Goal: Find contact information: Find contact information

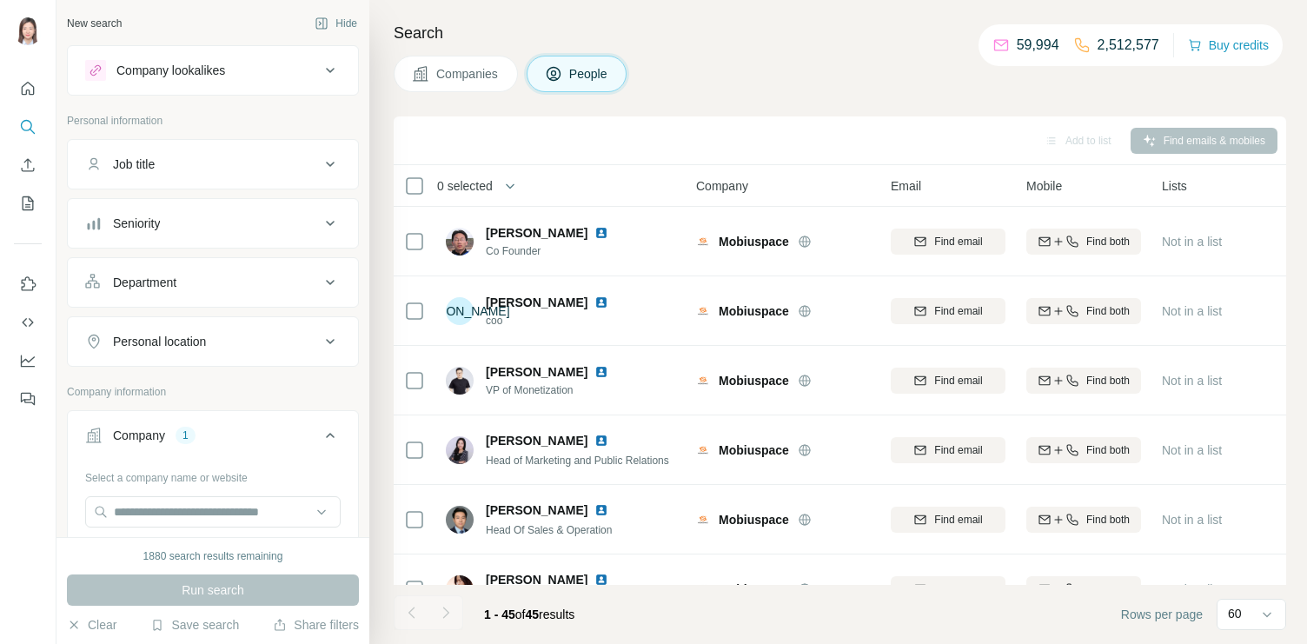
scroll to position [317, 0]
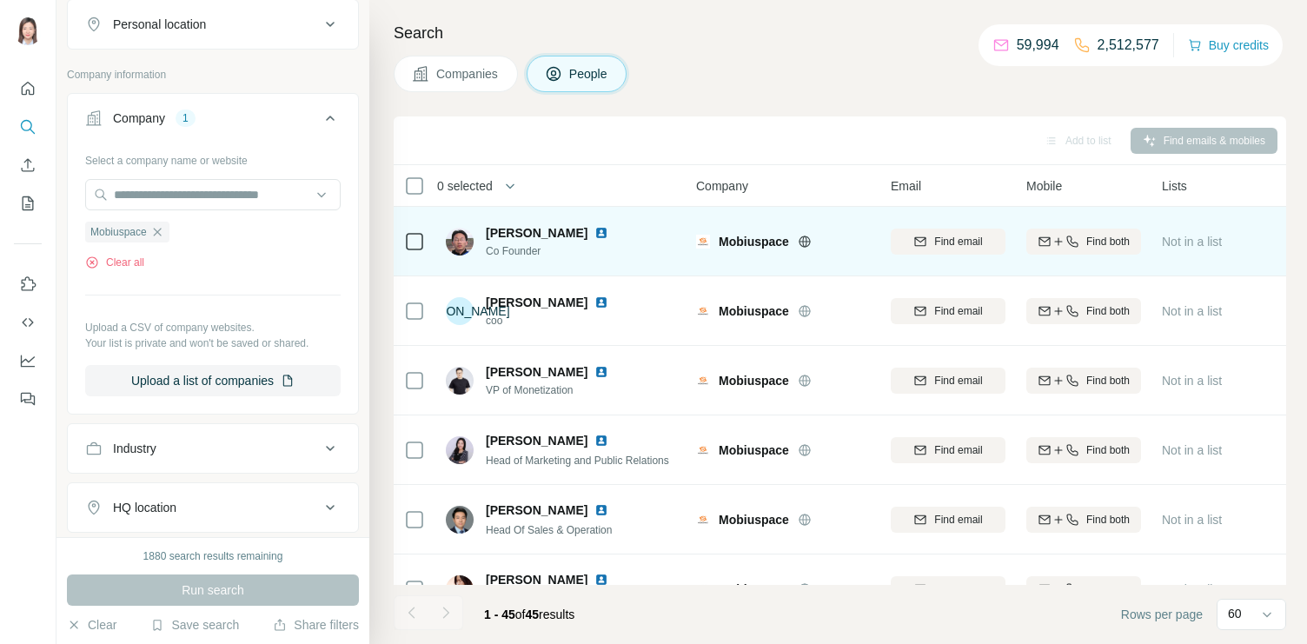
click at [460, 239] on img at bounding box center [460, 242] width 28 height 28
click at [473, 235] on div "[PERSON_NAME] Co Founder" at bounding box center [537, 241] width 183 height 35
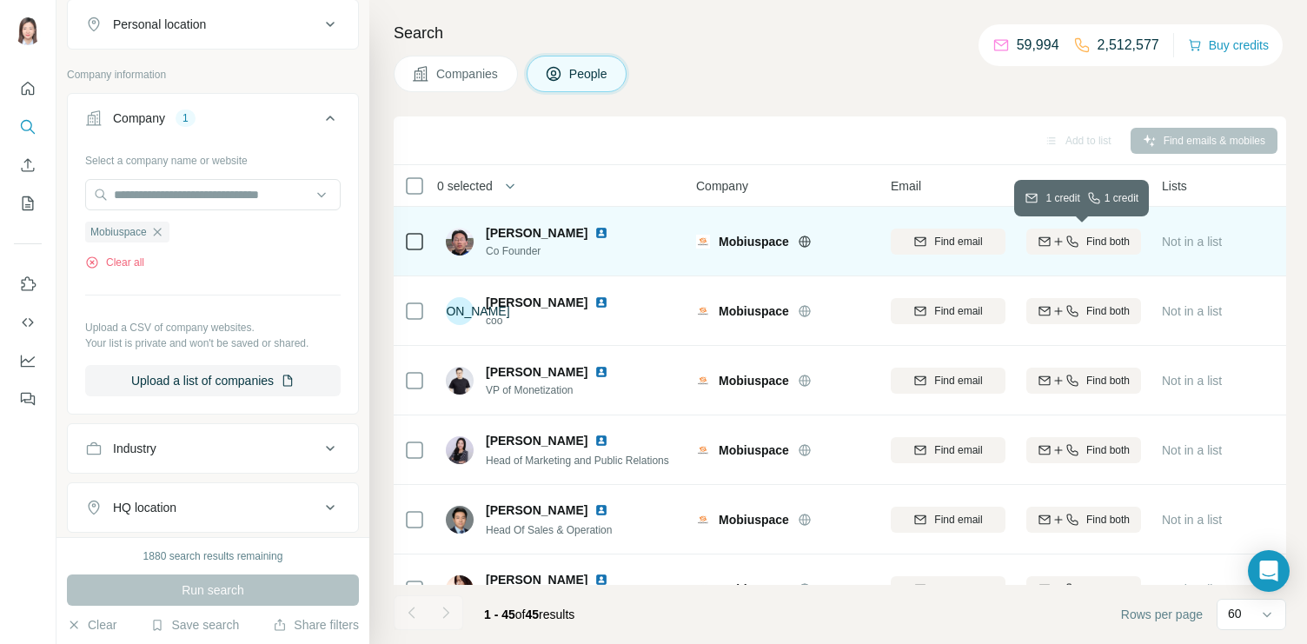
click at [1078, 243] on div "Find both" at bounding box center [1083, 242] width 115 height 16
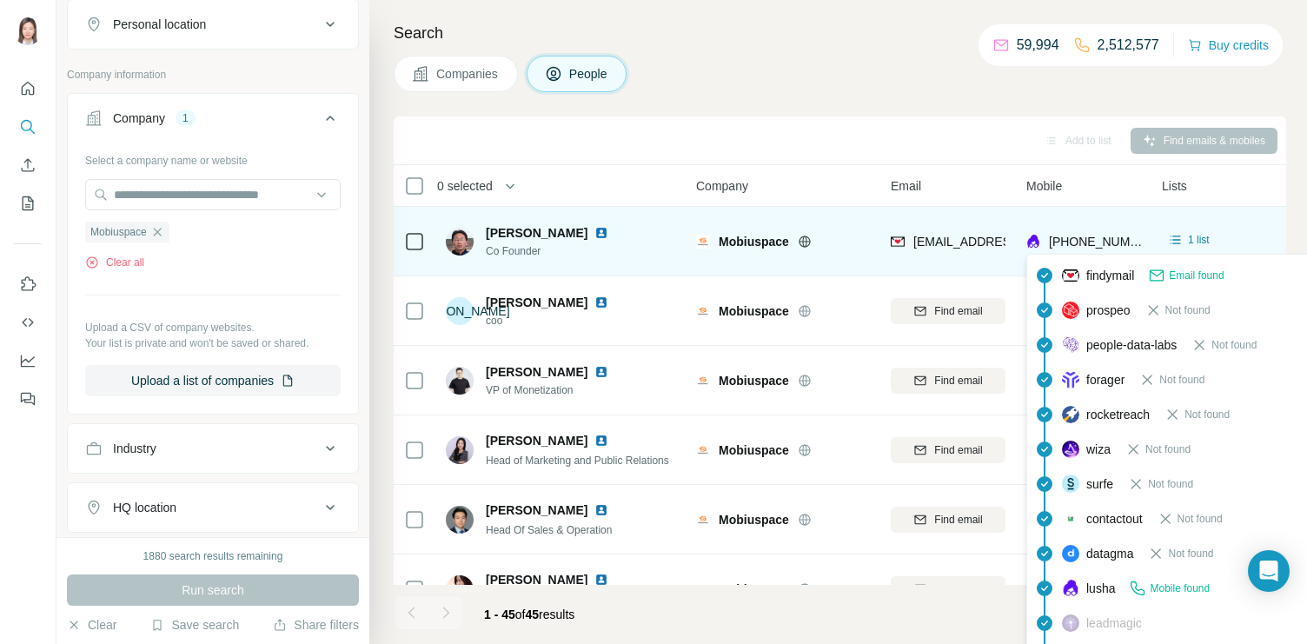
click at [1118, 241] on span "[PHONE_NUMBER]" at bounding box center [1103, 242] width 109 height 14
click at [1130, 240] on span "[PHONE_NUMBER]" at bounding box center [1103, 242] width 109 height 14
click at [1096, 242] on span "[PHONE_NUMBER]" at bounding box center [1103, 242] width 109 height 14
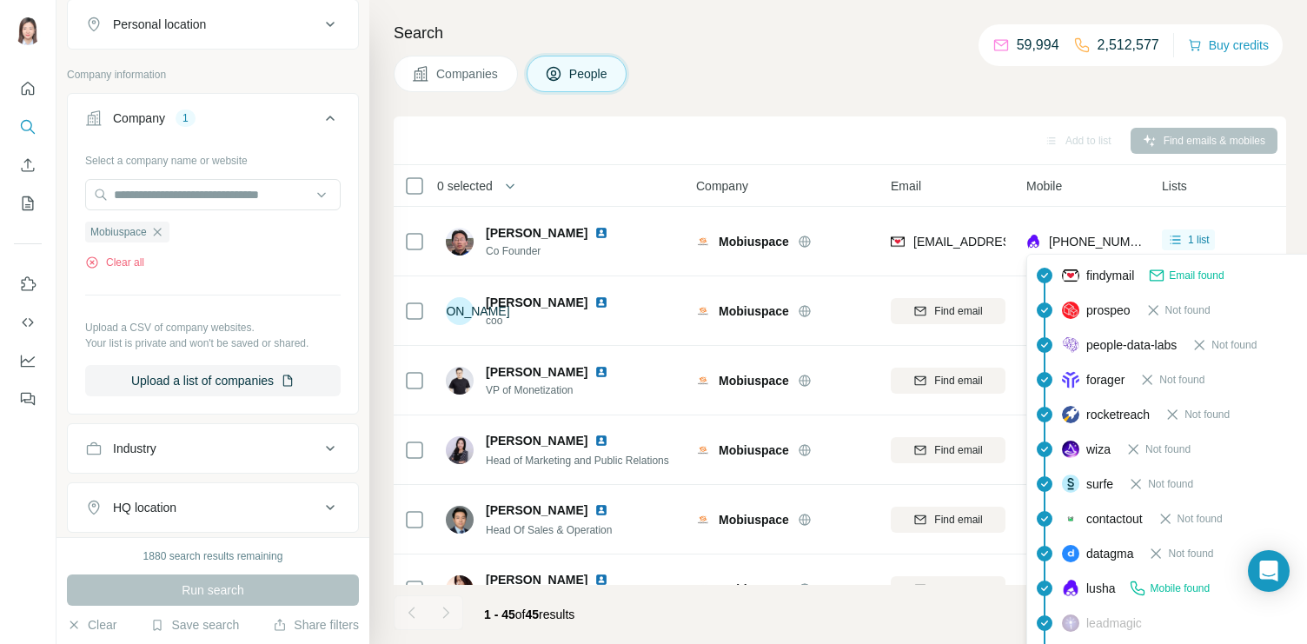
click at [1174, 274] on span "Email found" at bounding box center [1196, 276] width 55 height 16
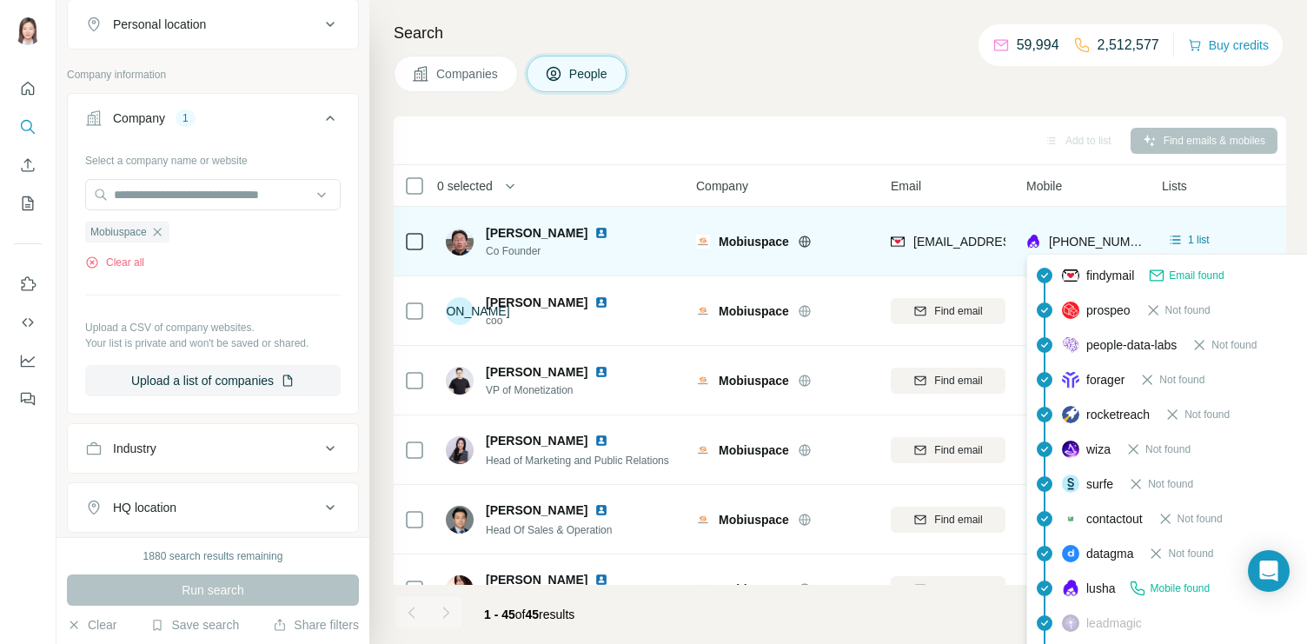
click at [1112, 243] on span "[PHONE_NUMBER]" at bounding box center [1103, 242] width 109 height 14
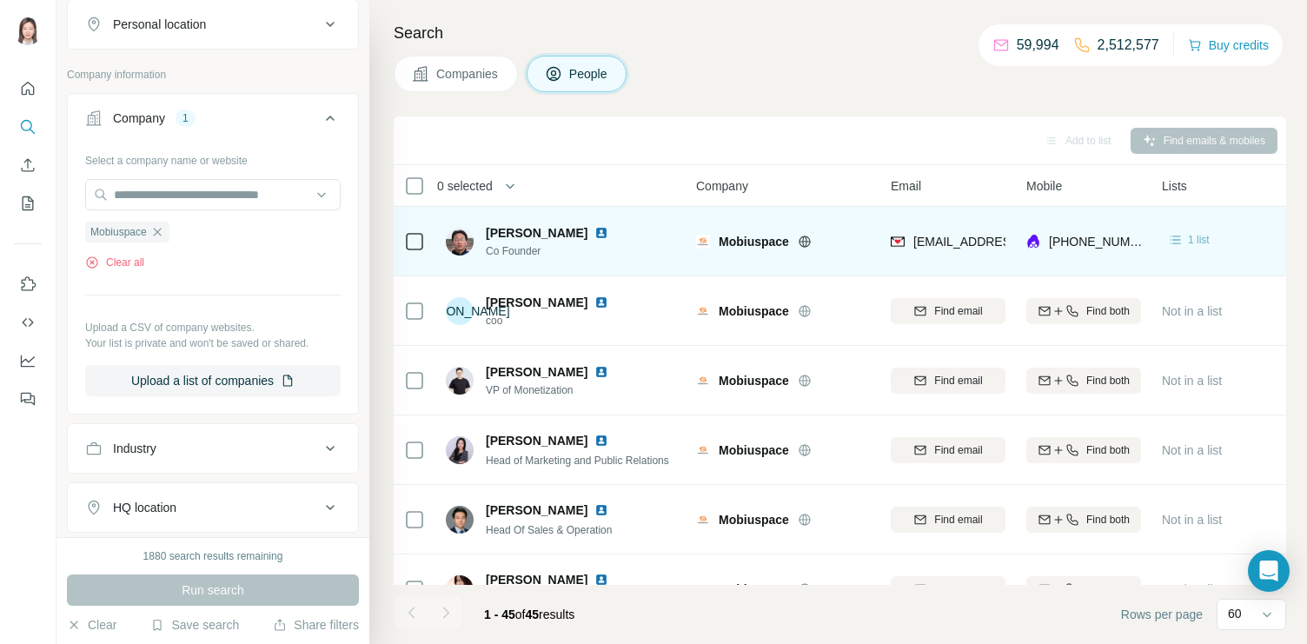
click at [1177, 239] on icon at bounding box center [1175, 239] width 10 height 9
click at [1104, 219] on div "[PHONE_NUMBER]" at bounding box center [1083, 241] width 115 height 48
click at [1046, 226] on div "[PHONE_NUMBER]" at bounding box center [1083, 241] width 115 height 48
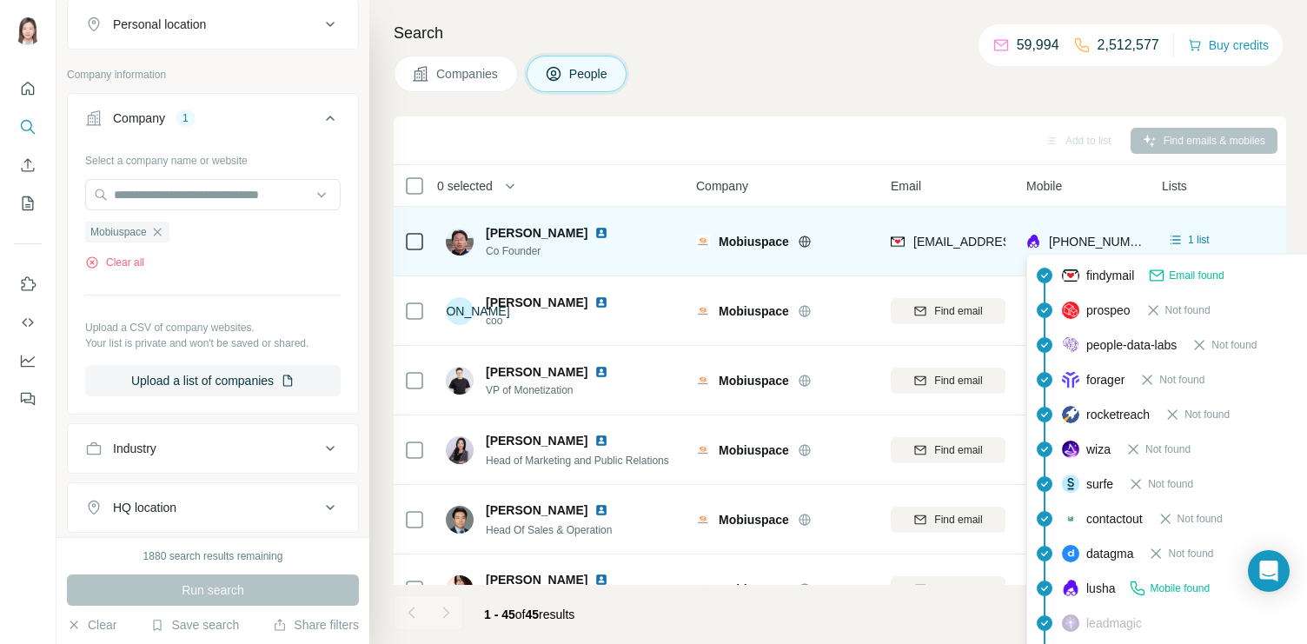
click at [1091, 242] on span "[PHONE_NUMBER]" at bounding box center [1103, 242] width 109 height 14
drag, startPoint x: 1137, startPoint y: 242, endPoint x: 1060, endPoint y: 243, distance: 76.5
click at [1060, 243] on span "[PHONE_NUMBER]" at bounding box center [1103, 242] width 109 height 14
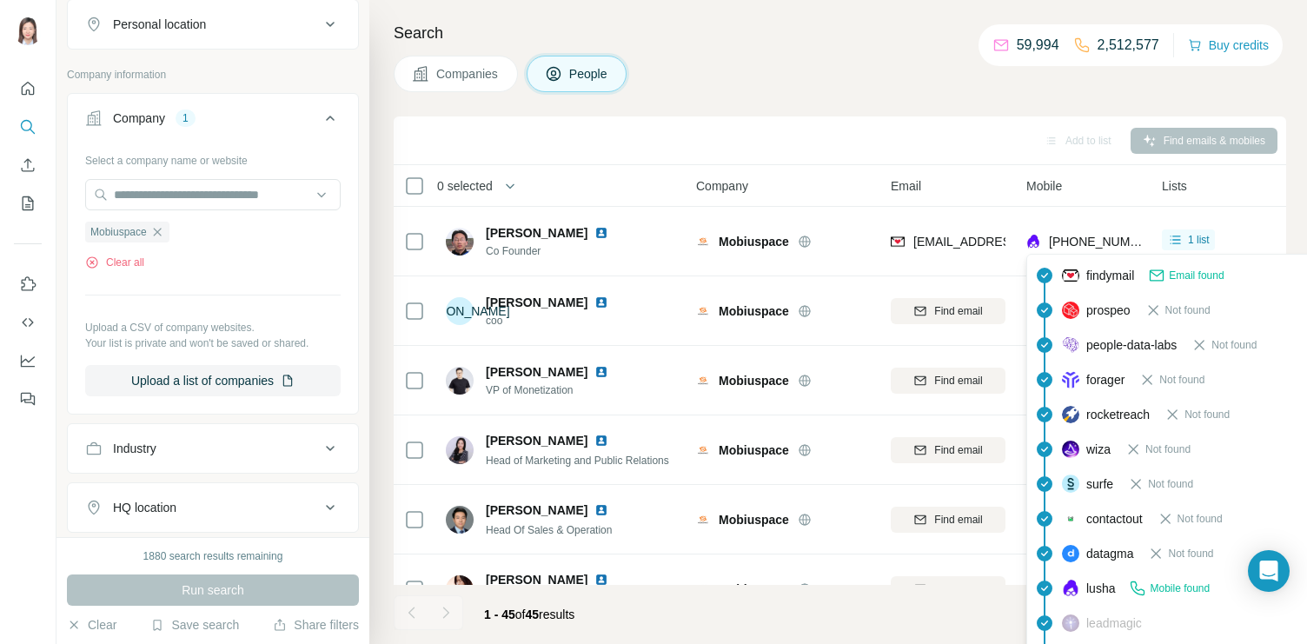
click at [1144, 589] on icon at bounding box center [1137, 588] width 17 height 17
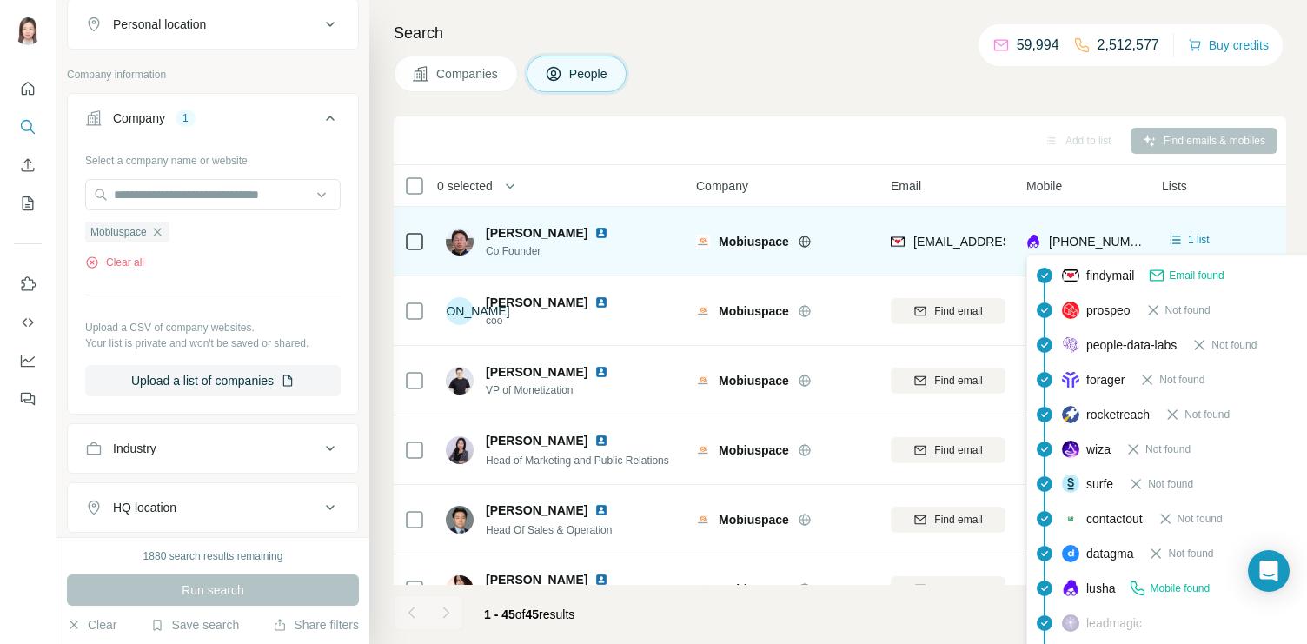
click at [1085, 235] on span "[PHONE_NUMBER]" at bounding box center [1103, 242] width 109 height 14
click at [1068, 251] on div "[PHONE_NUMBER]" at bounding box center [1085, 243] width 118 height 21
click at [1036, 241] on img at bounding box center [1033, 241] width 14 height 17
